Goal: Task Accomplishment & Management: Use online tool/utility

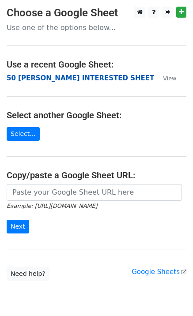
click at [48, 82] on strong "50 [PERSON_NAME] INTERESTED SHEET" at bounding box center [80, 78] width 147 height 8
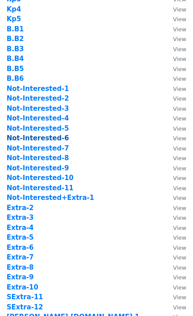
scroll to position [353, 0]
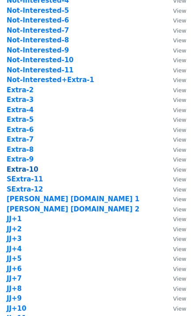
click at [29, 169] on strong "Extra-10" at bounding box center [23, 169] width 32 height 8
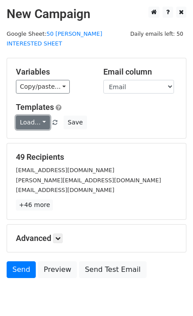
click at [31, 115] on link "Load..." at bounding box center [33, 122] width 34 height 14
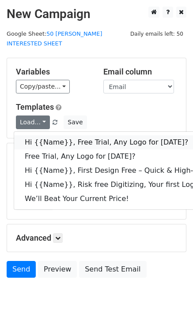
click at [56, 135] on link "Hi {{Name}}, Free Trial, Any Logo for today?" at bounding box center [140, 142] width 253 height 14
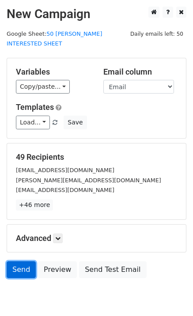
click at [22, 263] on link "Send" at bounding box center [21, 269] width 29 height 17
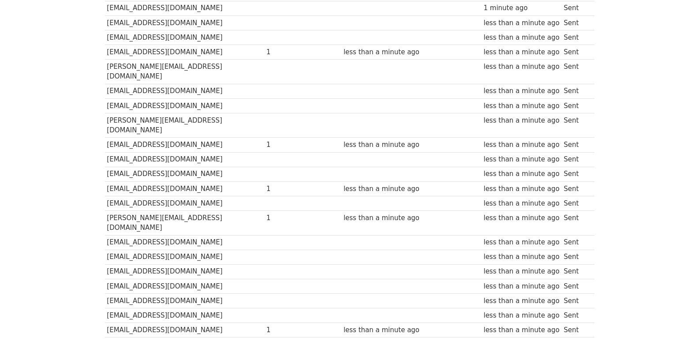
scroll to position [588, 0]
